Goal: Transaction & Acquisition: Purchase product/service

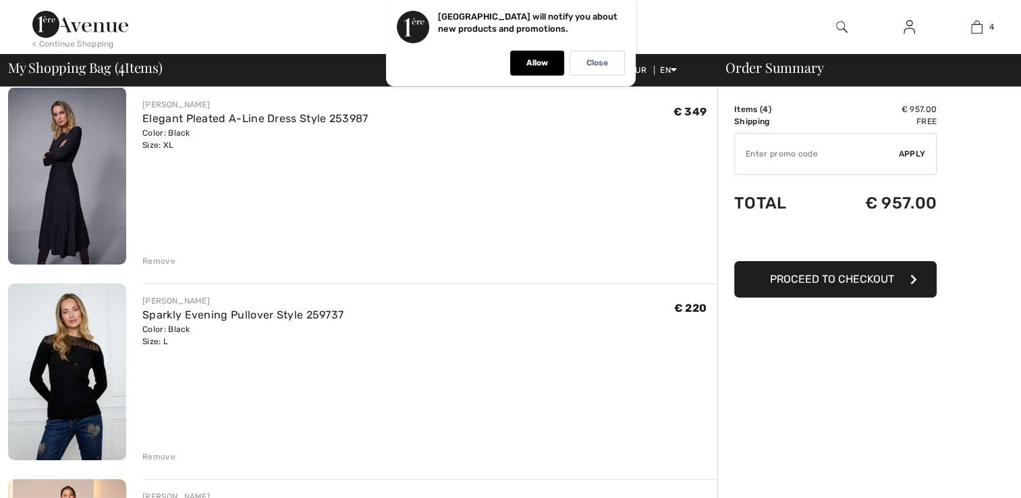
scroll to position [135, 0]
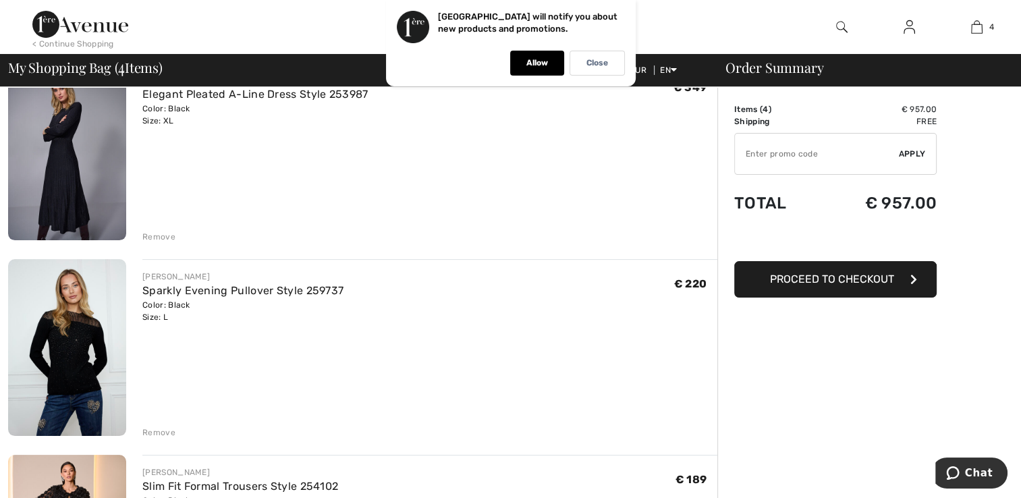
click at [76, 144] on img at bounding box center [67, 151] width 118 height 177
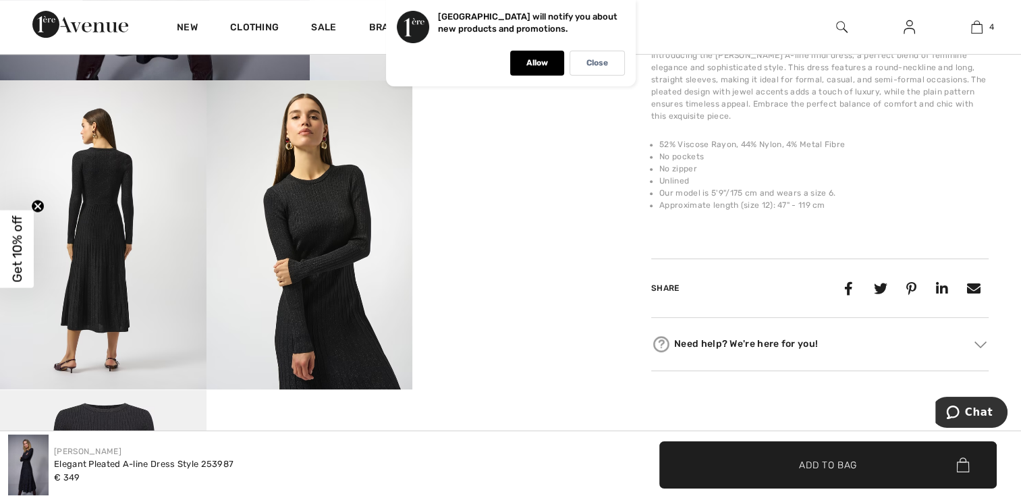
scroll to position [607, 0]
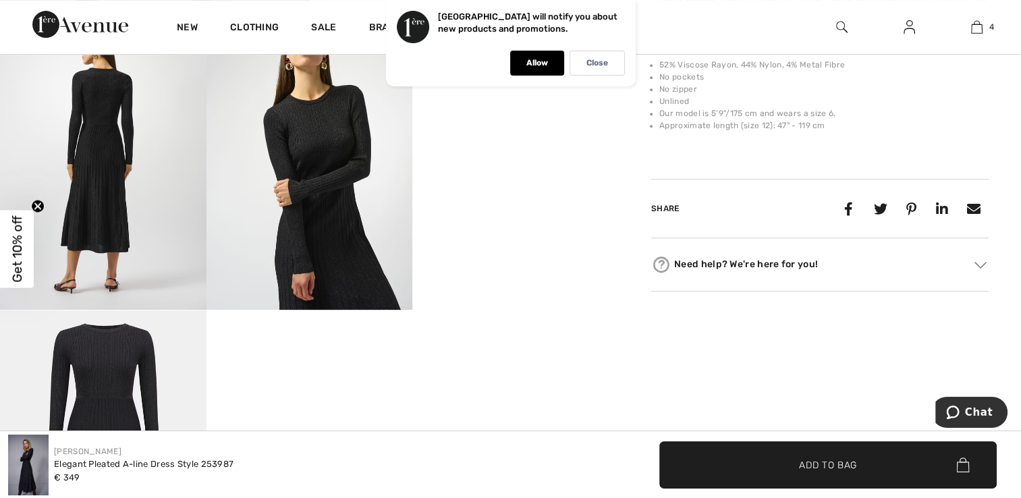
click at [78, 162] on img at bounding box center [103, 155] width 206 height 309
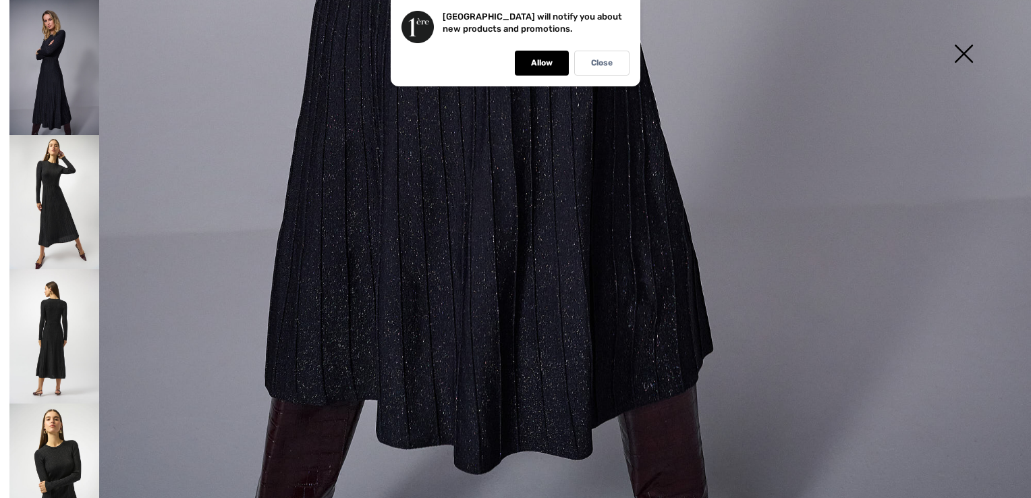
scroll to position [1033, 0]
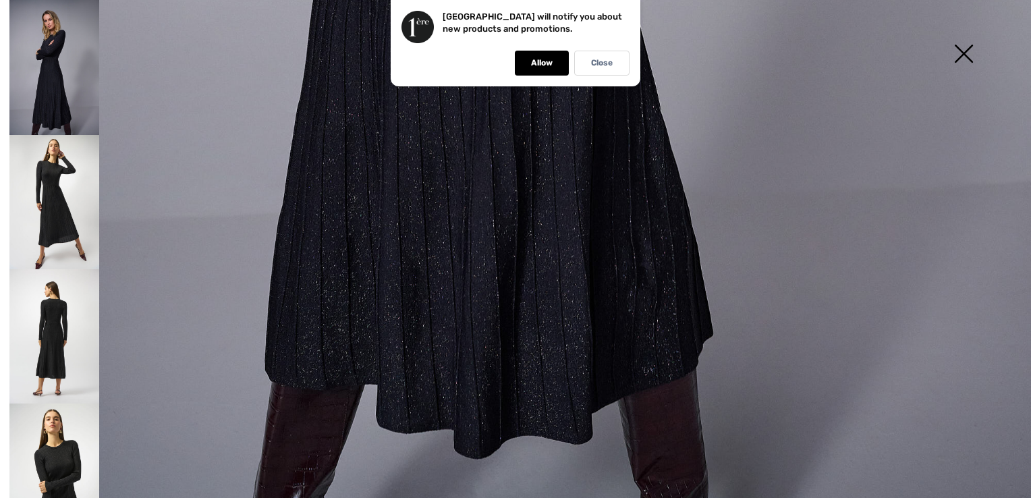
click at [959, 52] on img at bounding box center [963, 54] width 67 height 69
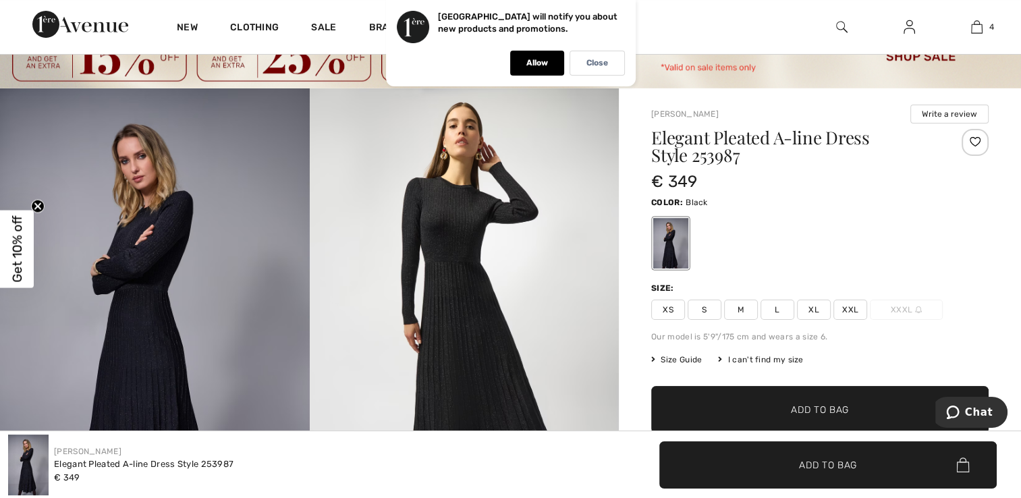
scroll to position [0, 0]
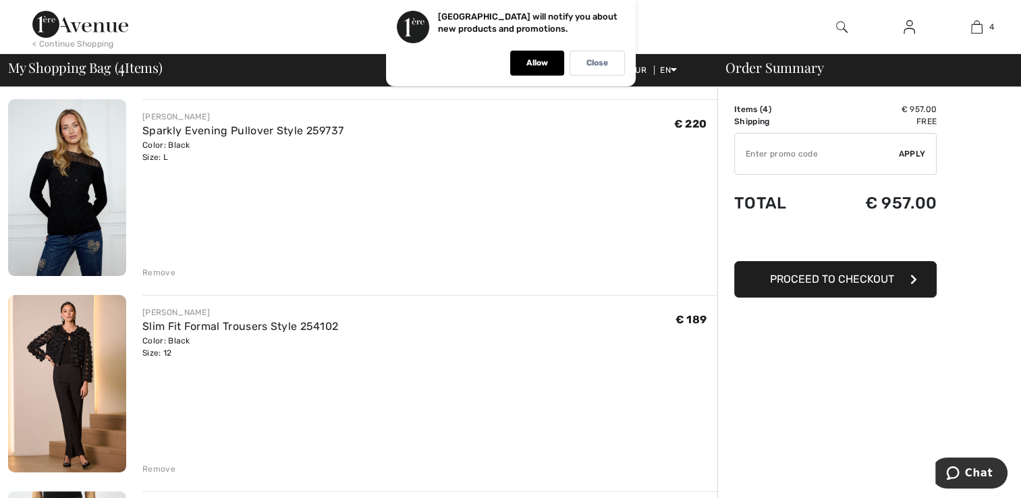
scroll to position [270, 0]
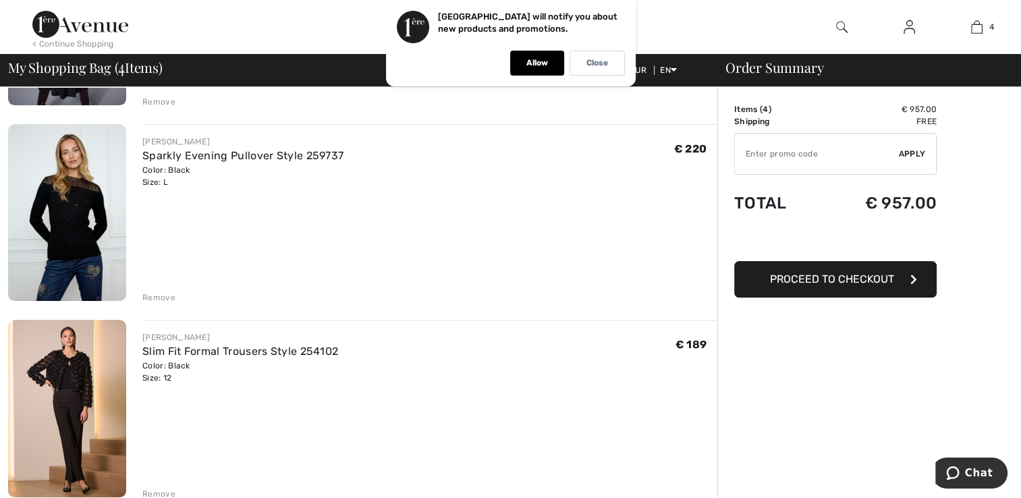
click at [63, 381] on img at bounding box center [67, 408] width 118 height 177
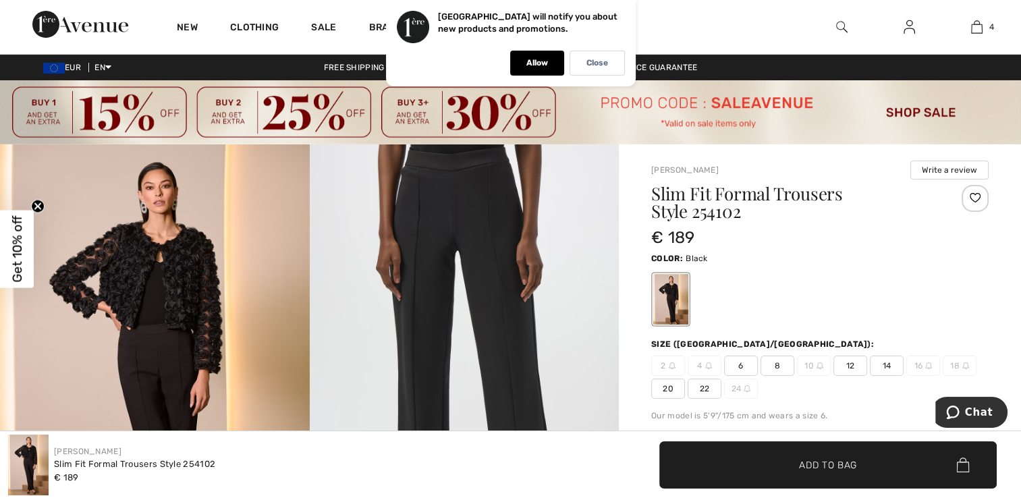
click at [432, 119] on img at bounding box center [510, 112] width 1021 height 64
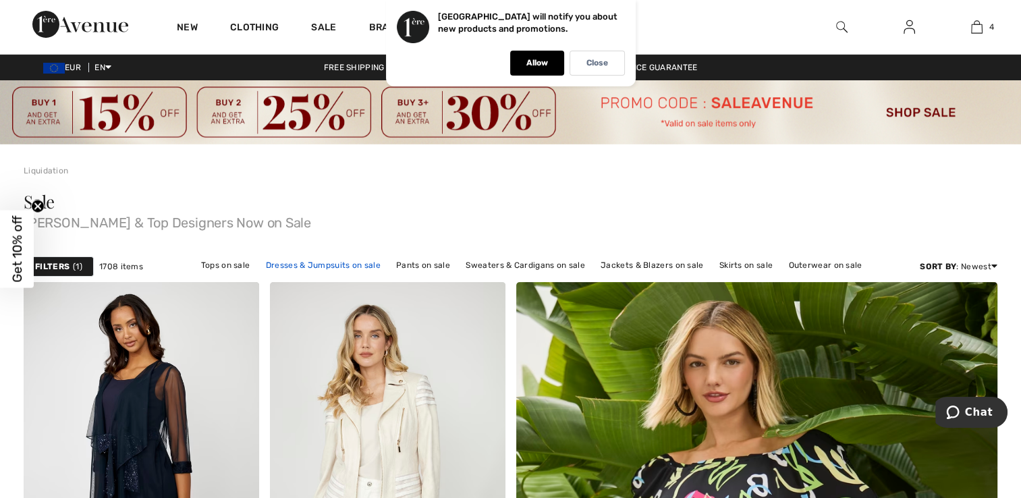
click at [305, 264] on link "Dresses & Jumpsuits on sale" at bounding box center [323, 265] width 128 height 18
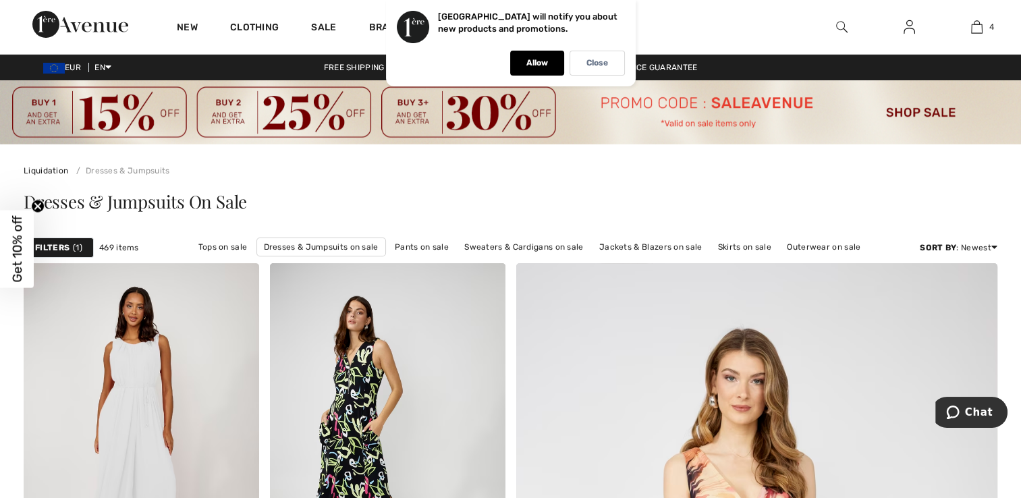
click at [745, 105] on img at bounding box center [510, 112] width 1021 height 64
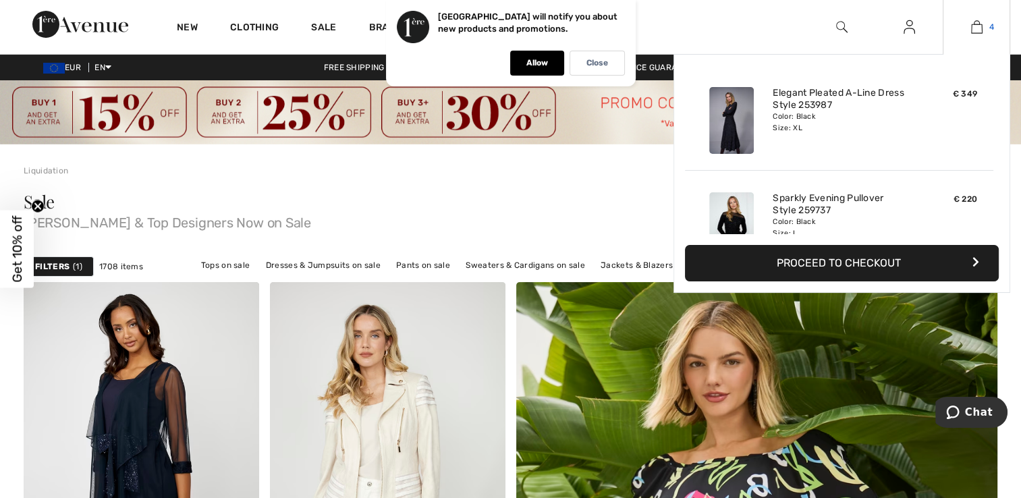
click at [974, 22] on img at bounding box center [976, 27] width 11 height 16
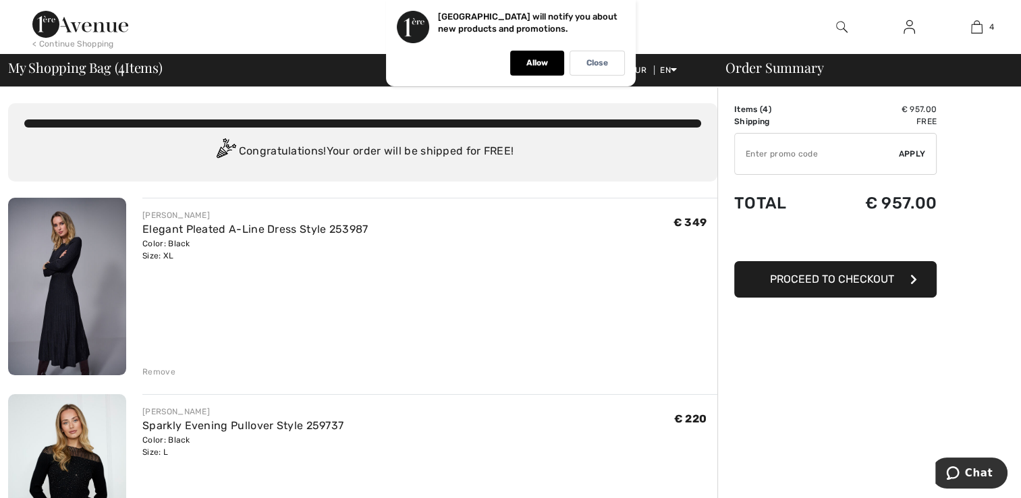
click at [746, 156] on input "TEXT" at bounding box center [817, 154] width 164 height 40
type input "SALEAVENUE"
click at [909, 152] on span "Apply" at bounding box center [912, 154] width 27 height 12
drag, startPoint x: 202, startPoint y: 96, endPoint x: 90, endPoint y: 64, distance: 115.9
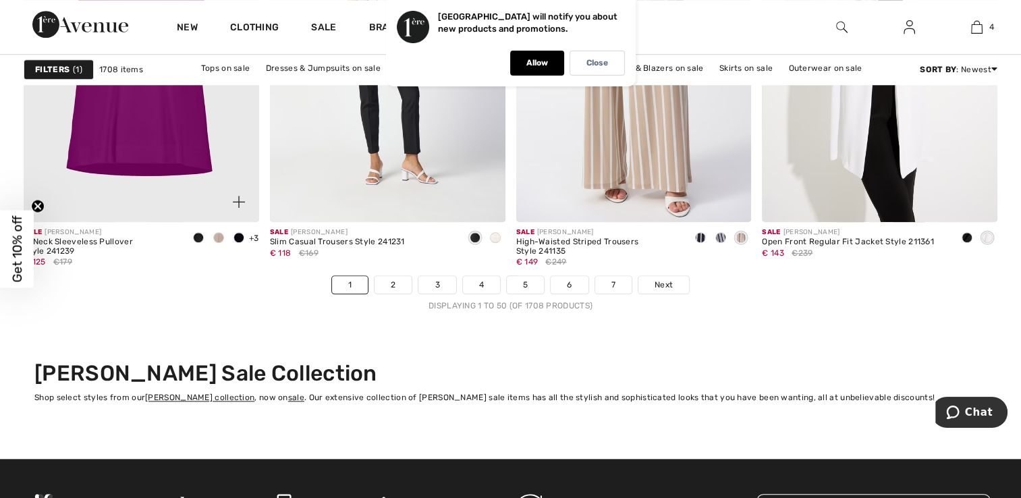
scroll to position [6409, 0]
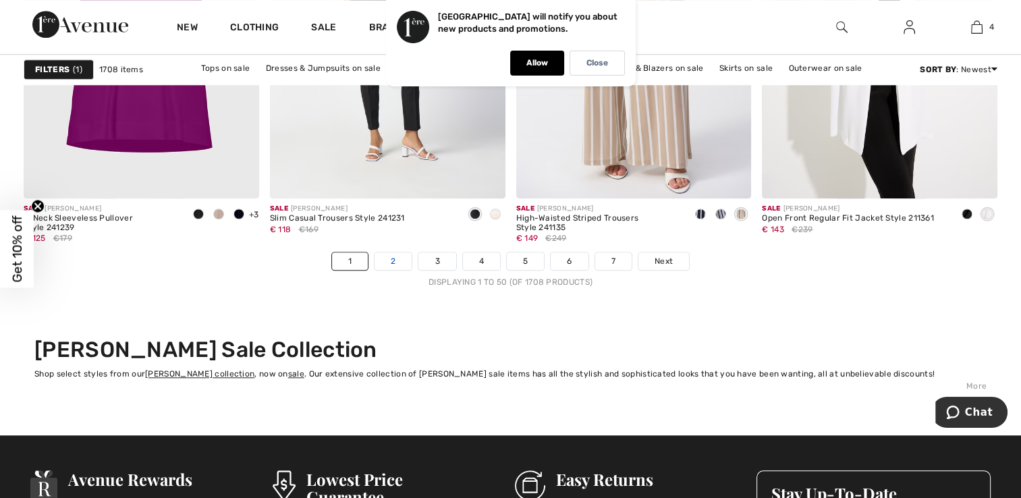
click at [404, 258] on link "2" at bounding box center [392, 261] width 37 height 18
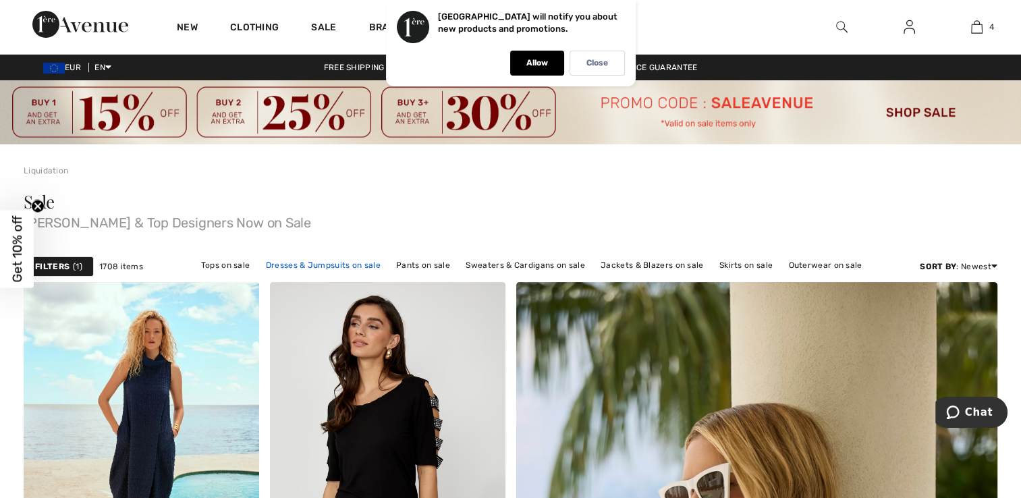
click at [316, 263] on link "Dresses & Jumpsuits on sale" at bounding box center [323, 265] width 128 height 18
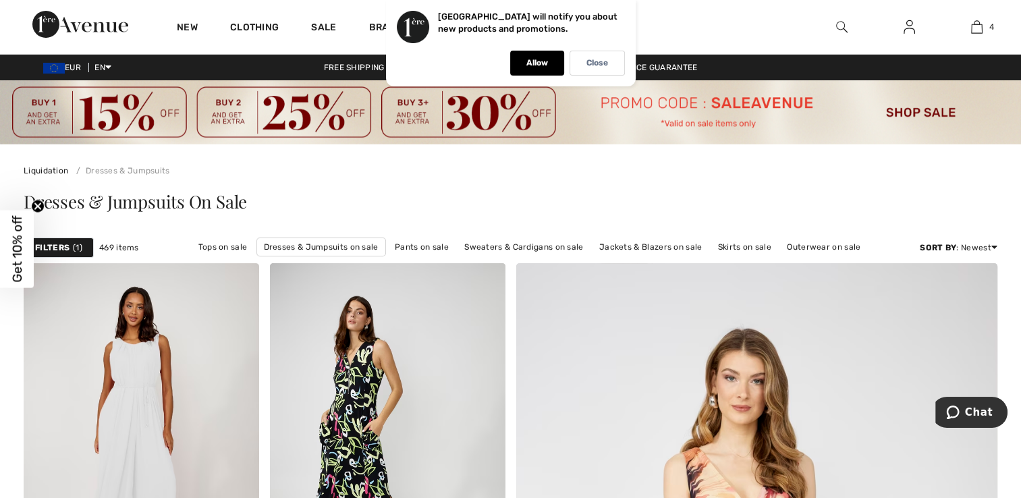
click at [53, 244] on strong "Filters" at bounding box center [52, 248] width 34 height 12
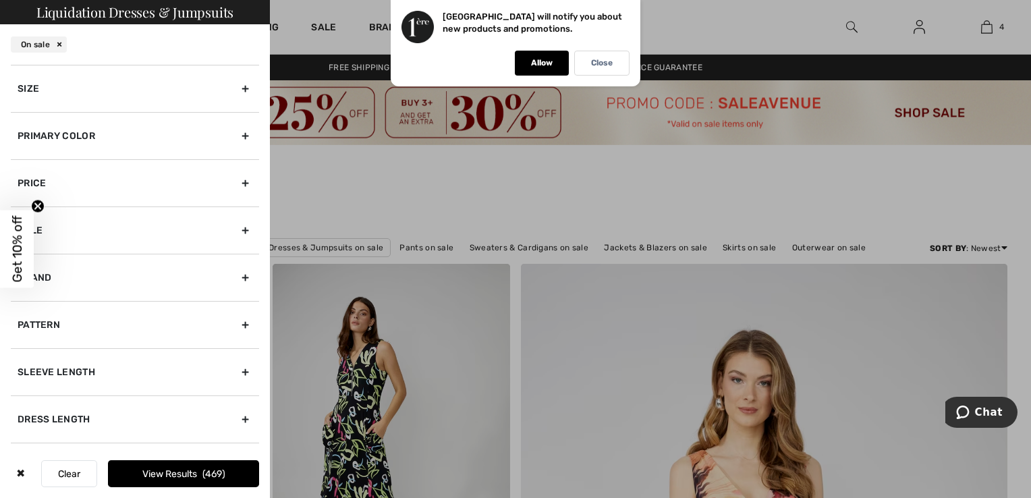
click at [138, 136] on div "Primary Color" at bounding box center [135, 135] width 248 height 47
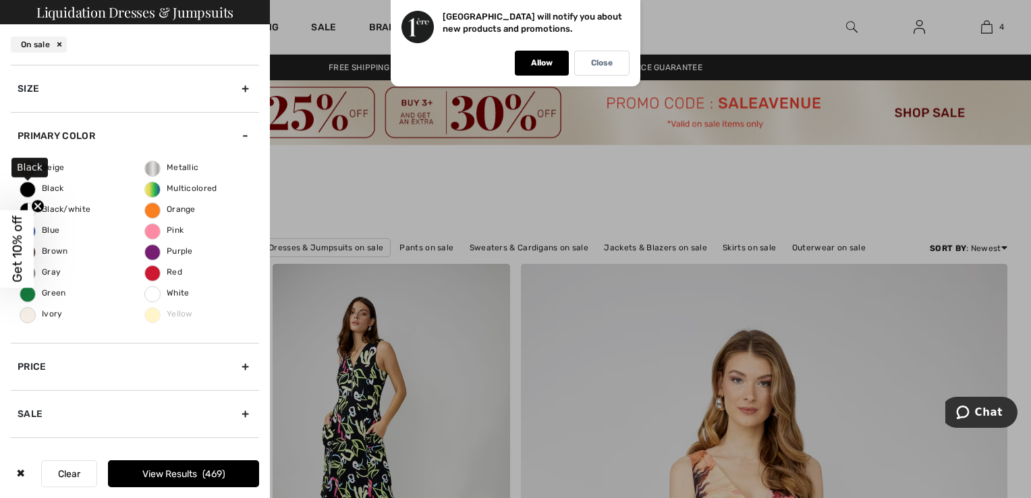
click at [46, 186] on span "Black" at bounding box center [42, 188] width 44 height 9
click at [0, 0] on input "Black" at bounding box center [0, 0] width 0 height 0
click at [208, 476] on span "144" at bounding box center [214, 473] width 23 height 11
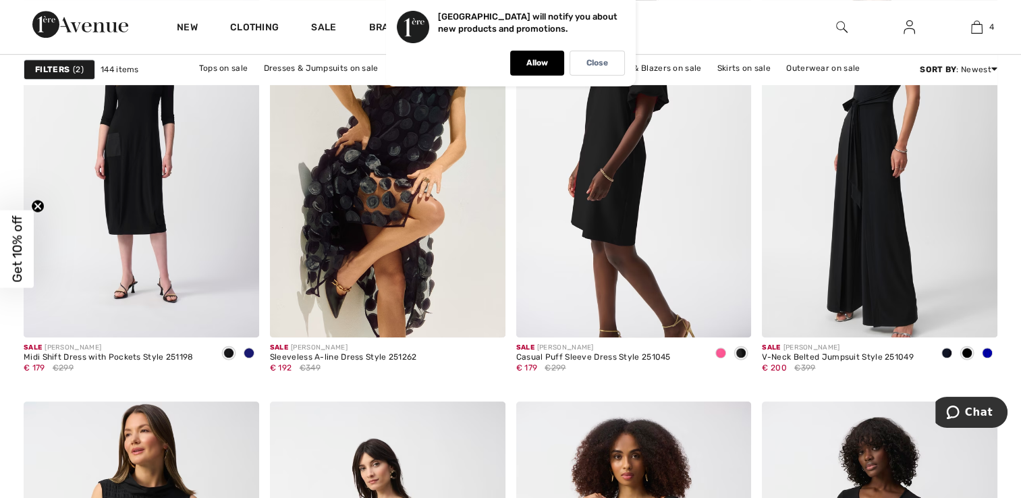
scroll to position [5869, 0]
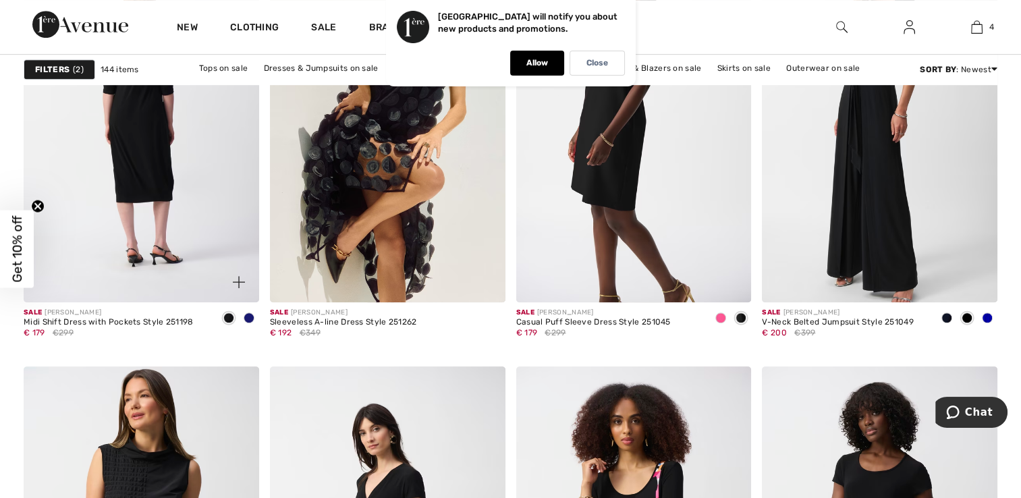
click at [157, 134] on img at bounding box center [141, 125] width 235 height 353
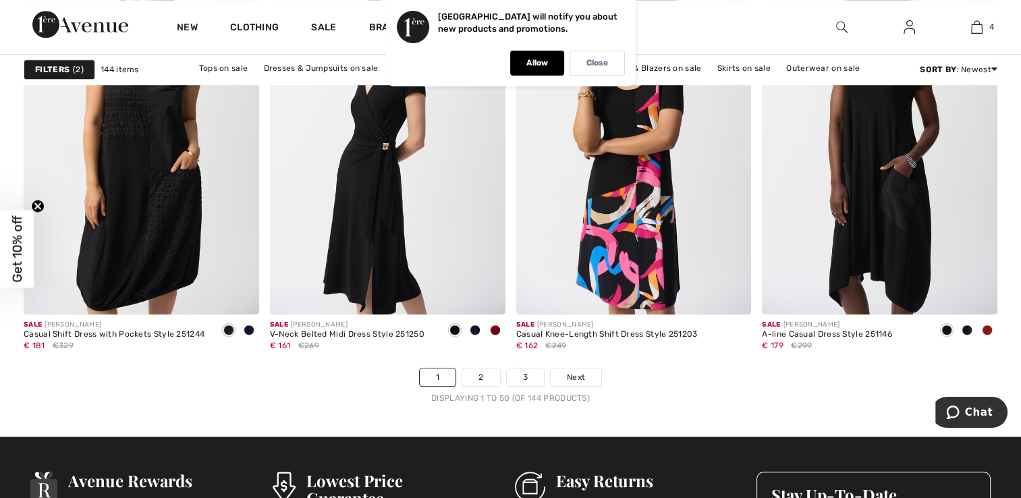
scroll to position [6477, 0]
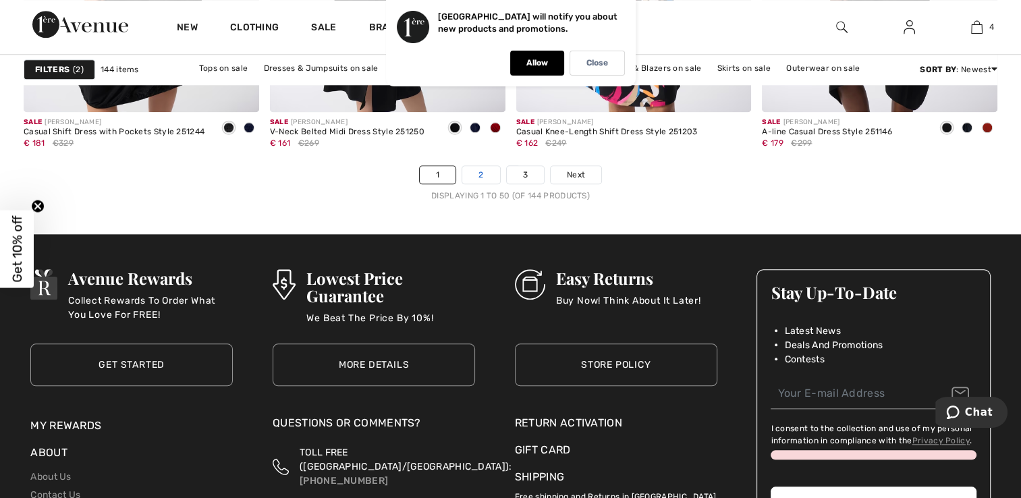
click at [478, 173] on link "2" at bounding box center [480, 175] width 37 height 18
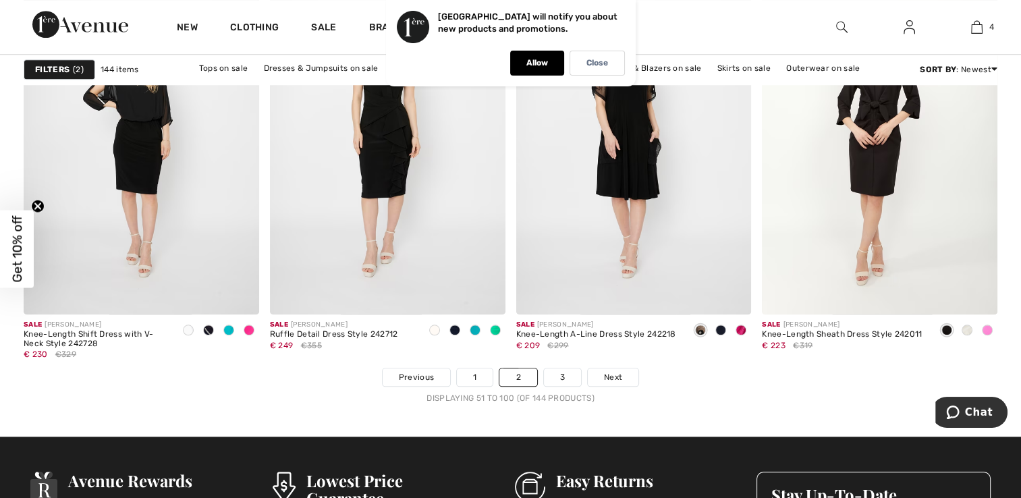
scroll to position [6409, 0]
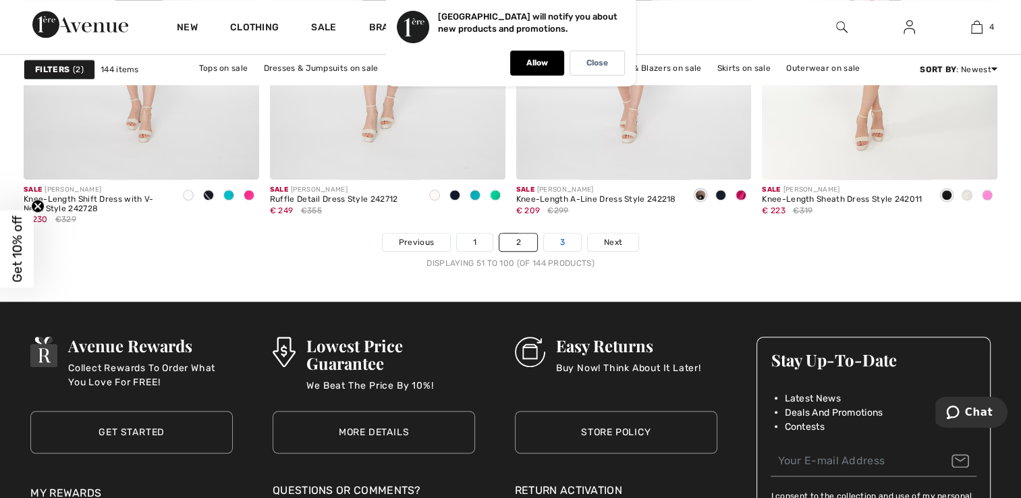
click at [564, 242] on link "3" at bounding box center [562, 242] width 37 height 18
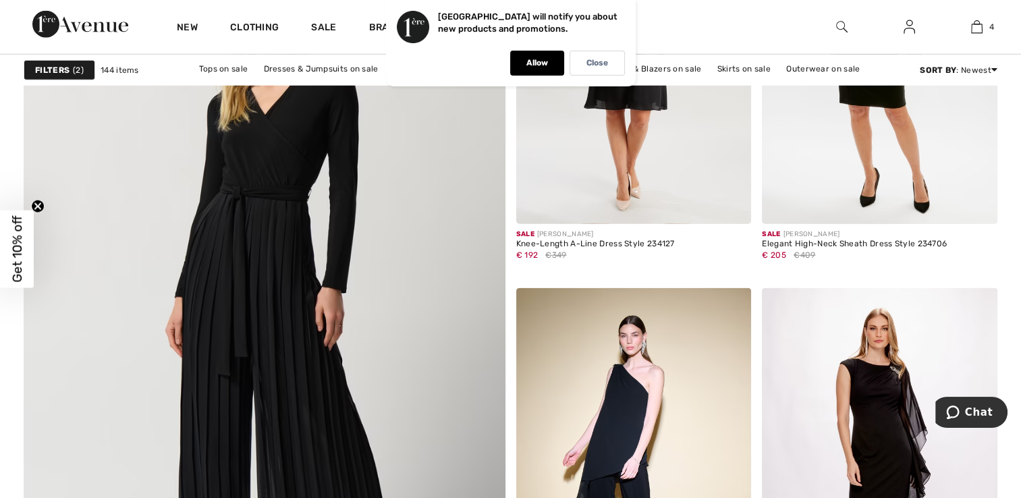
scroll to position [3643, 0]
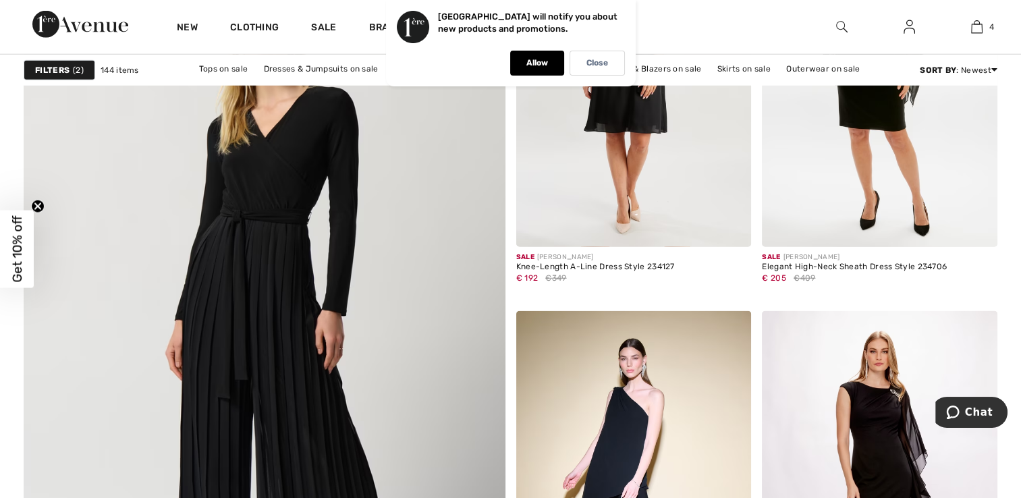
click at [244, 228] on img at bounding box center [264, 327] width 577 height 866
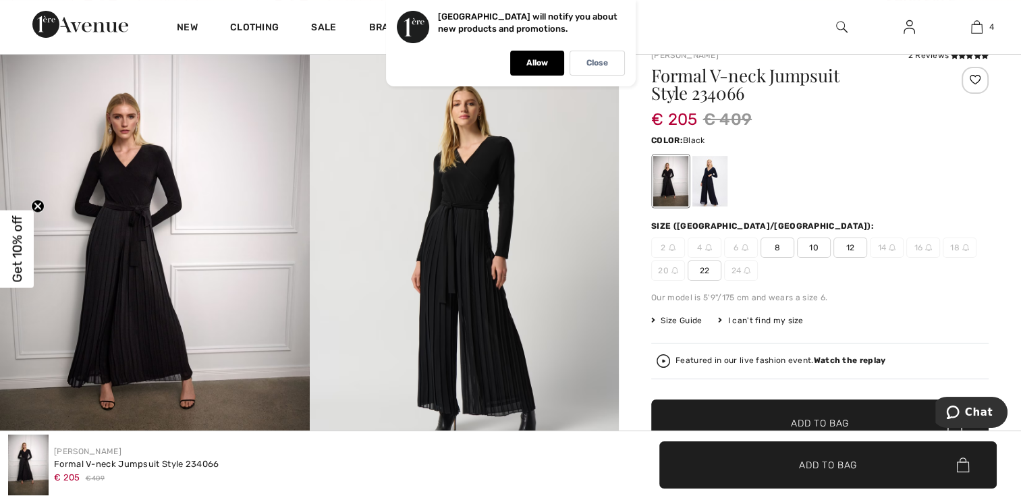
scroll to position [135, 0]
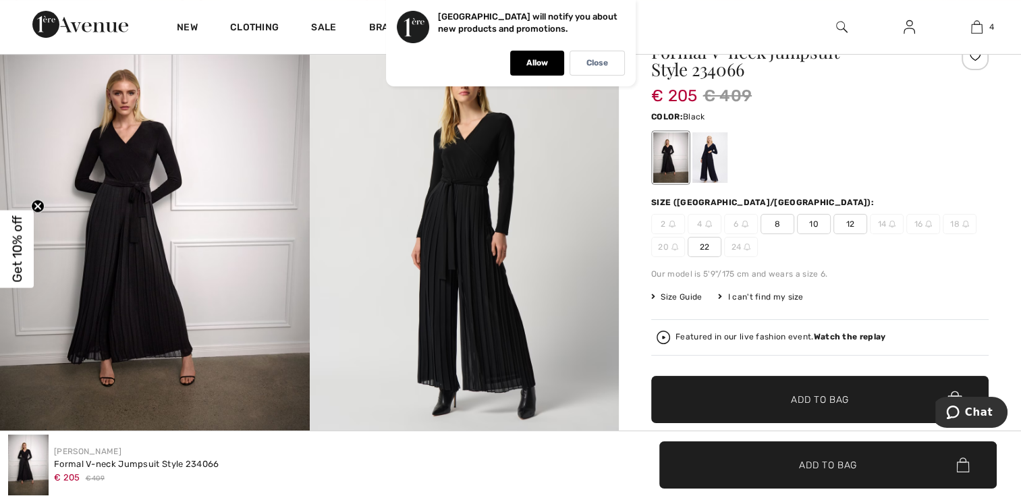
click at [680, 298] on span "Size Guide" at bounding box center [676, 297] width 51 height 12
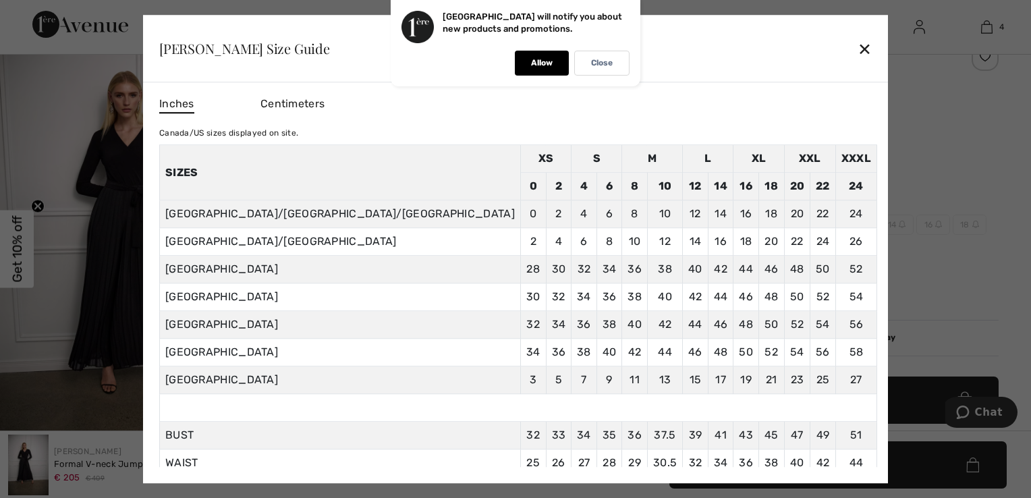
click at [857, 49] on div "✕" at bounding box center [864, 48] width 14 height 28
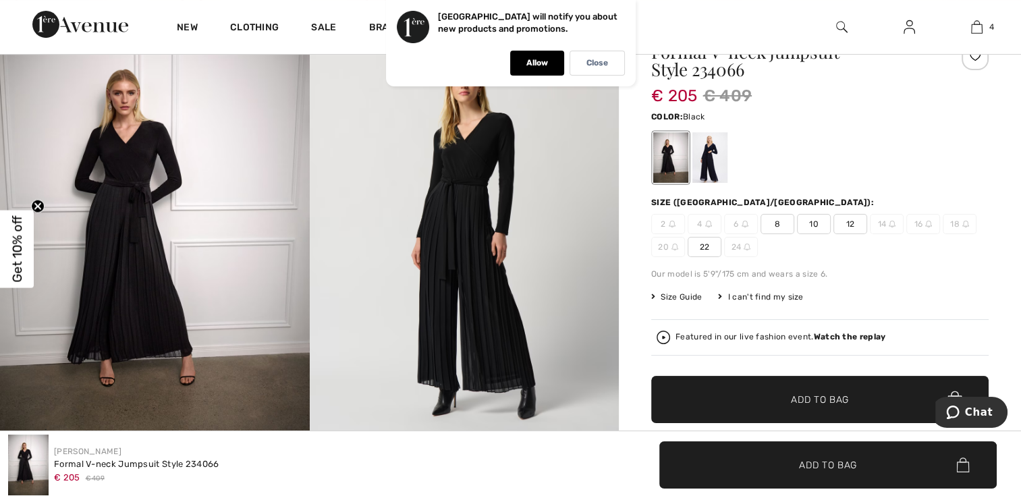
click at [691, 297] on span "Size Guide" at bounding box center [676, 297] width 51 height 12
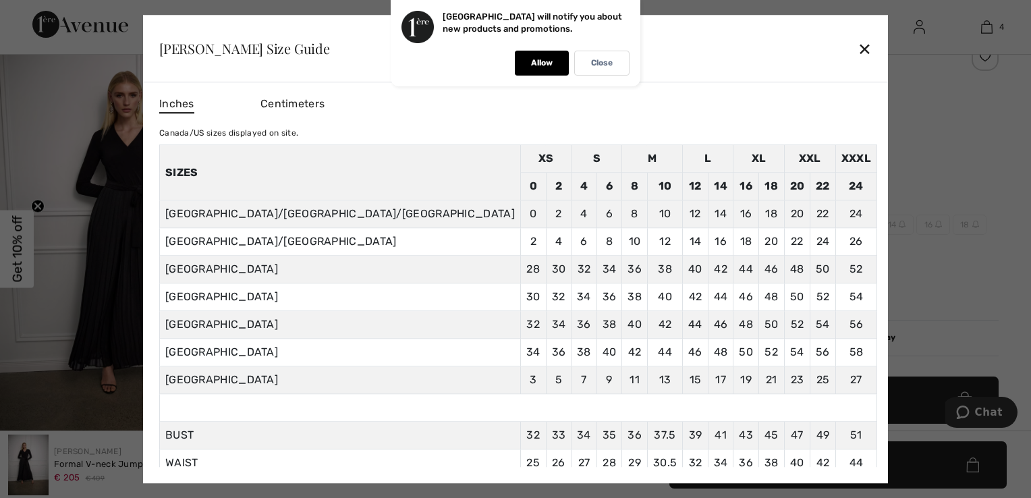
click at [857, 49] on div "✕" at bounding box center [864, 48] width 14 height 28
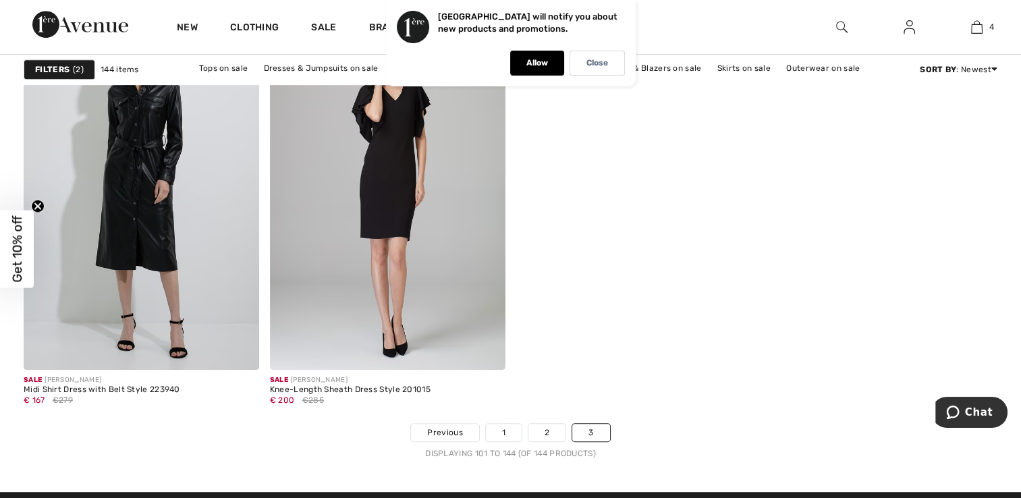
scroll to position [5869, 0]
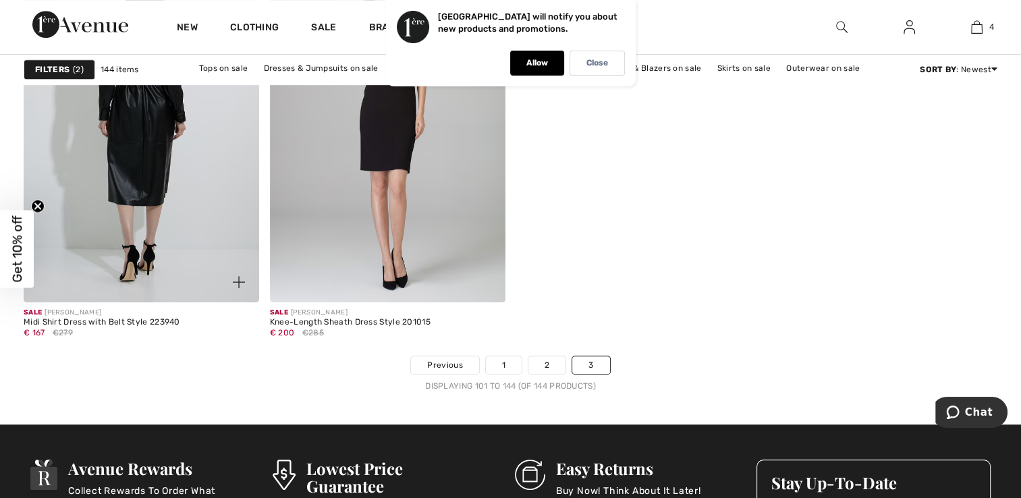
click at [153, 161] on img at bounding box center [141, 125] width 235 height 353
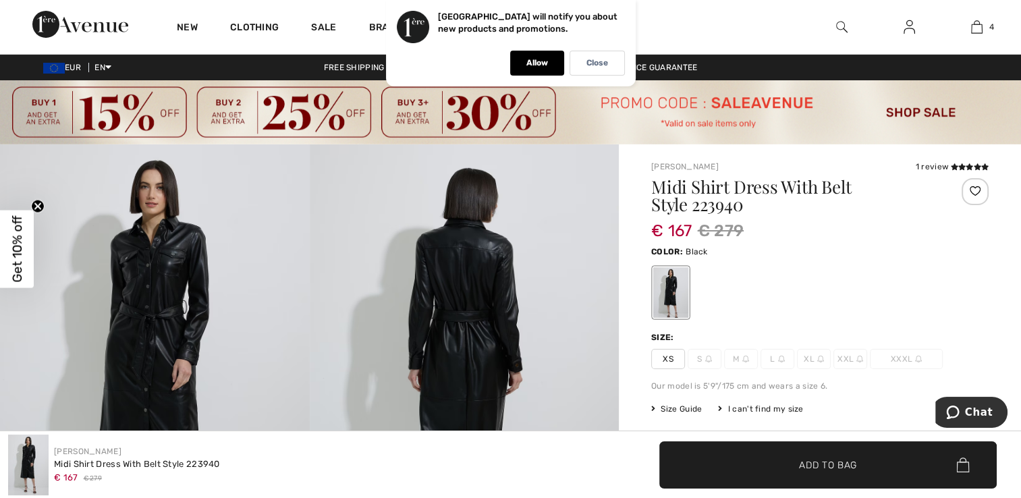
click at [673, 355] on span "XS" at bounding box center [668, 359] width 34 height 20
click at [812, 474] on span "✔ Added to Bag Add to Bag" at bounding box center [827, 464] width 337 height 47
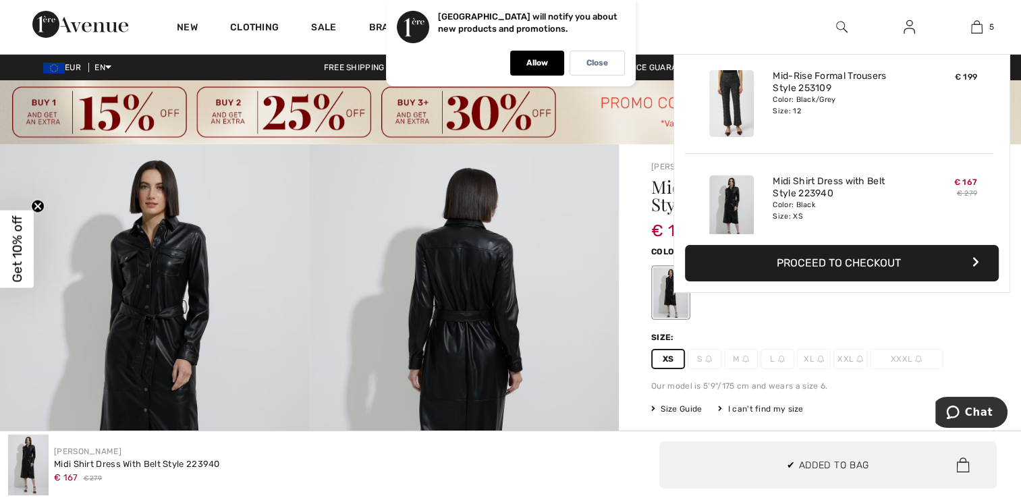
scroll to position [356, 0]
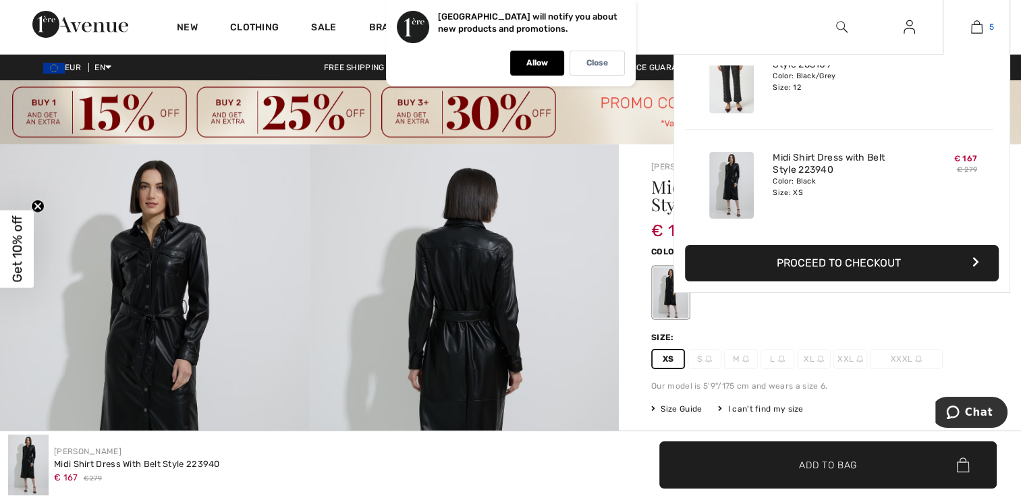
click at [980, 23] on img at bounding box center [976, 27] width 11 height 16
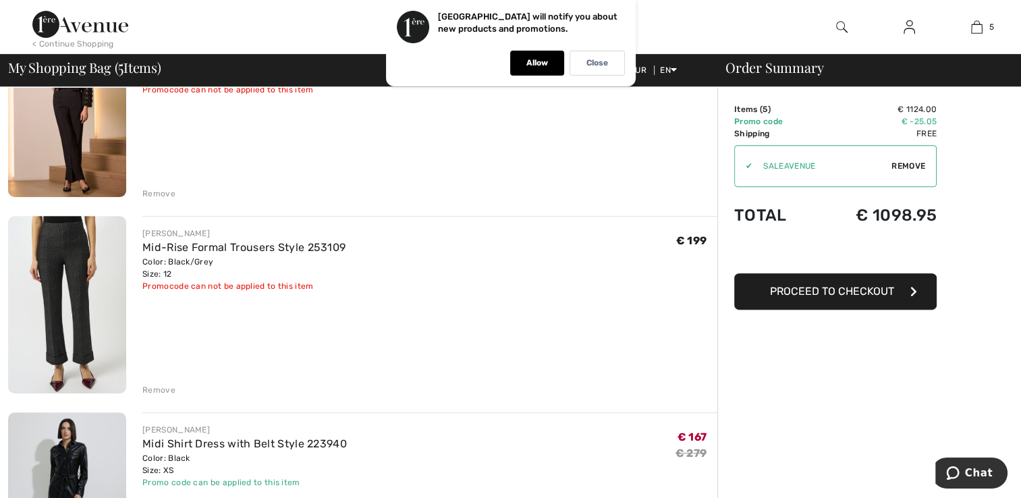
scroll to position [607, 0]
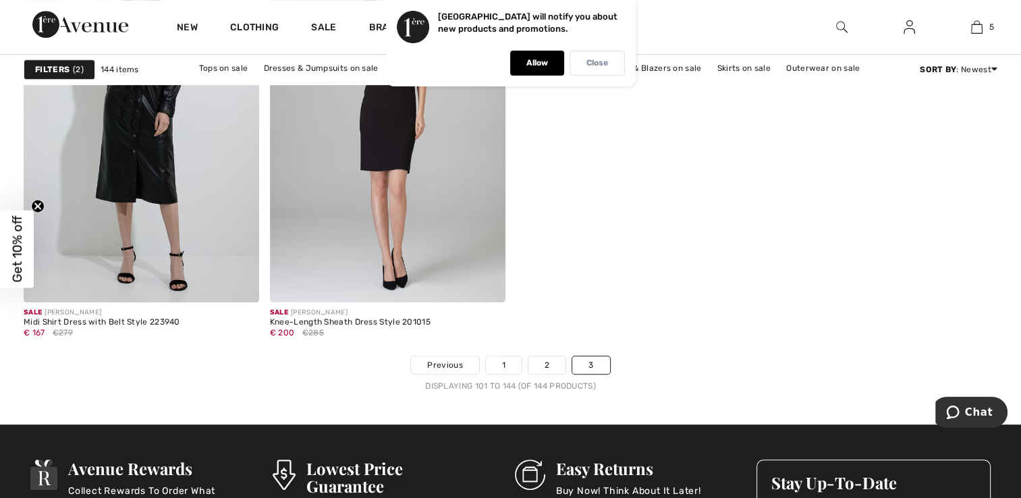
click at [597, 67] on p "Close" at bounding box center [597, 63] width 22 height 10
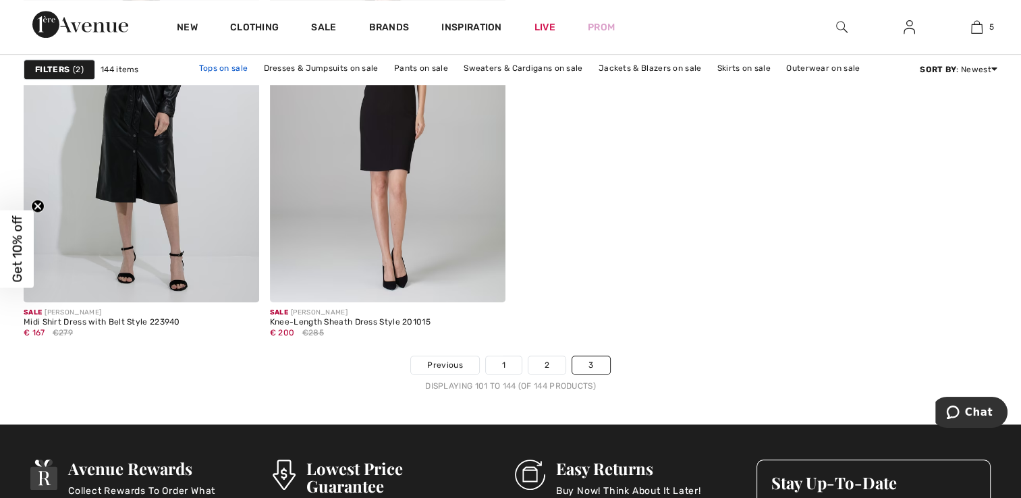
click at [231, 68] on link "Tops on sale" at bounding box center [223, 68] width 63 height 18
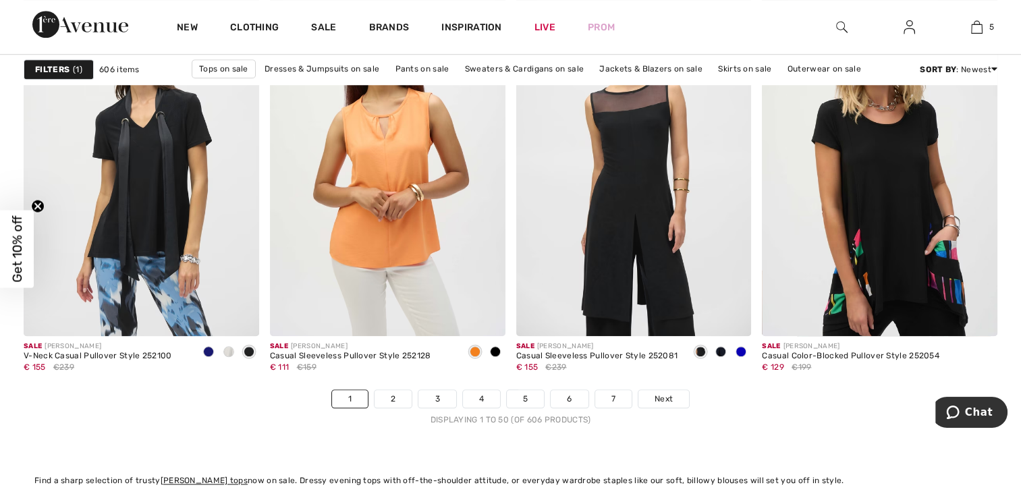
scroll to position [6274, 0]
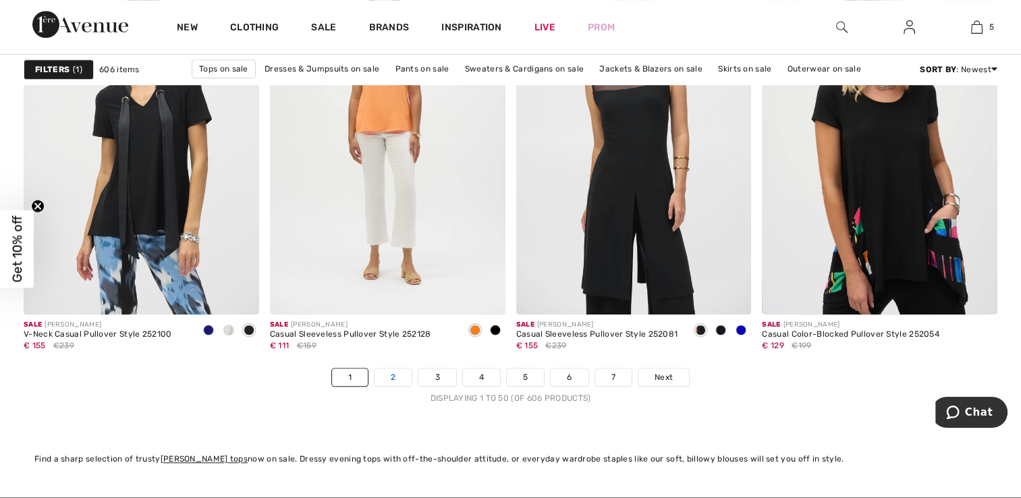
click at [391, 374] on link "2" at bounding box center [392, 377] width 37 height 18
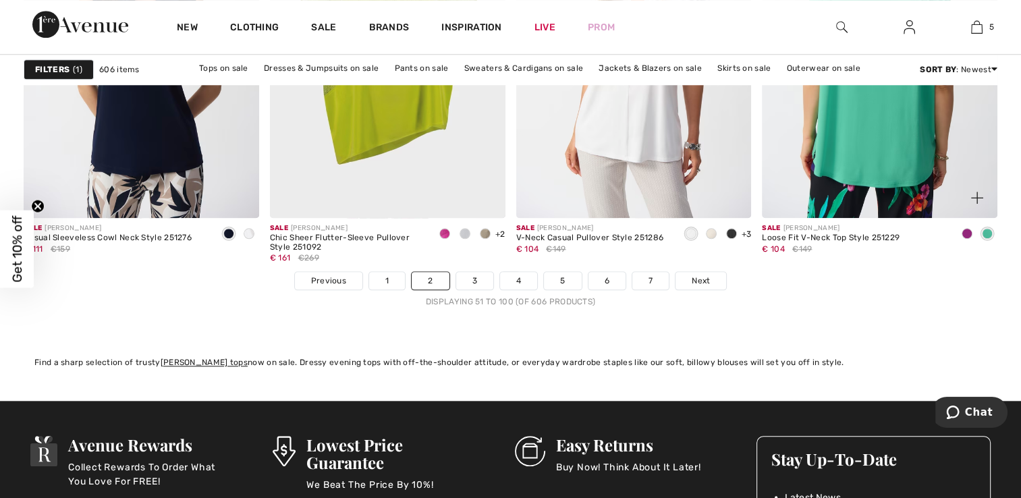
scroll to position [6409, 0]
